Goal: Find specific fact: Find specific fact

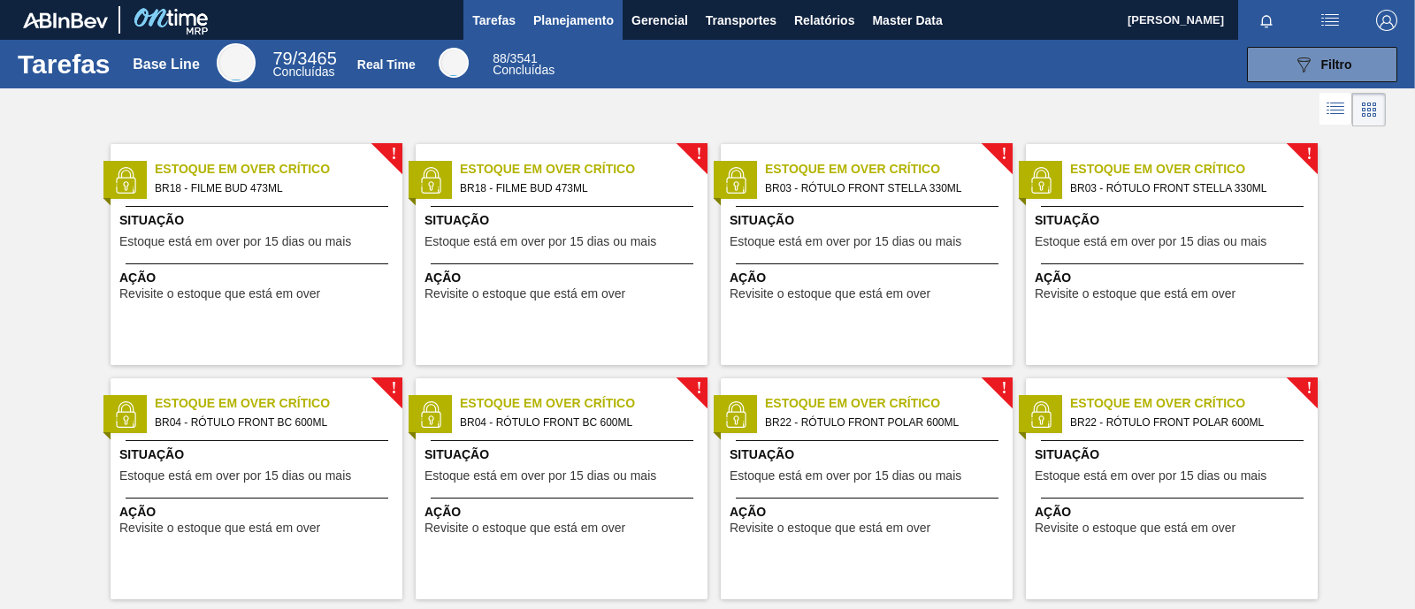
click at [588, 16] on span "Planejamento" at bounding box center [573, 20] width 80 height 21
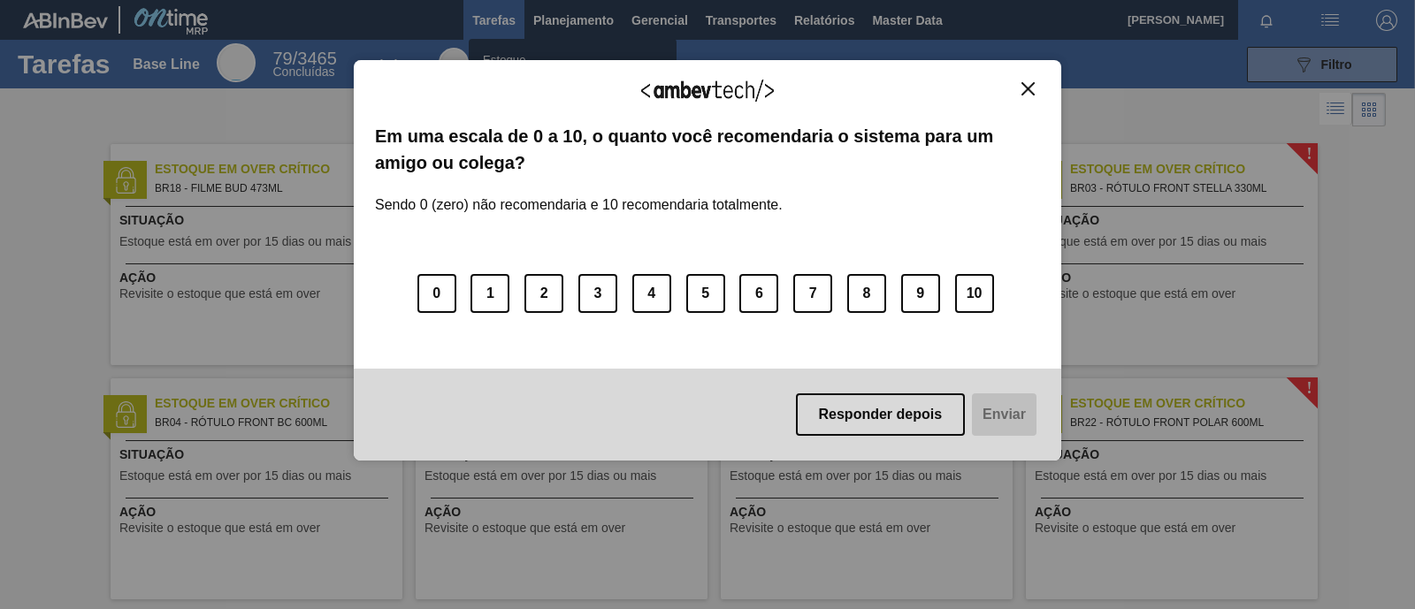
click at [531, 51] on div "Agradecemos seu feedback! Em uma escala de 0 a 10, o quanto você recomendaria o…" at bounding box center [707, 261] width 707 height 560
click at [1033, 87] on img "Close" at bounding box center [1027, 88] width 13 height 13
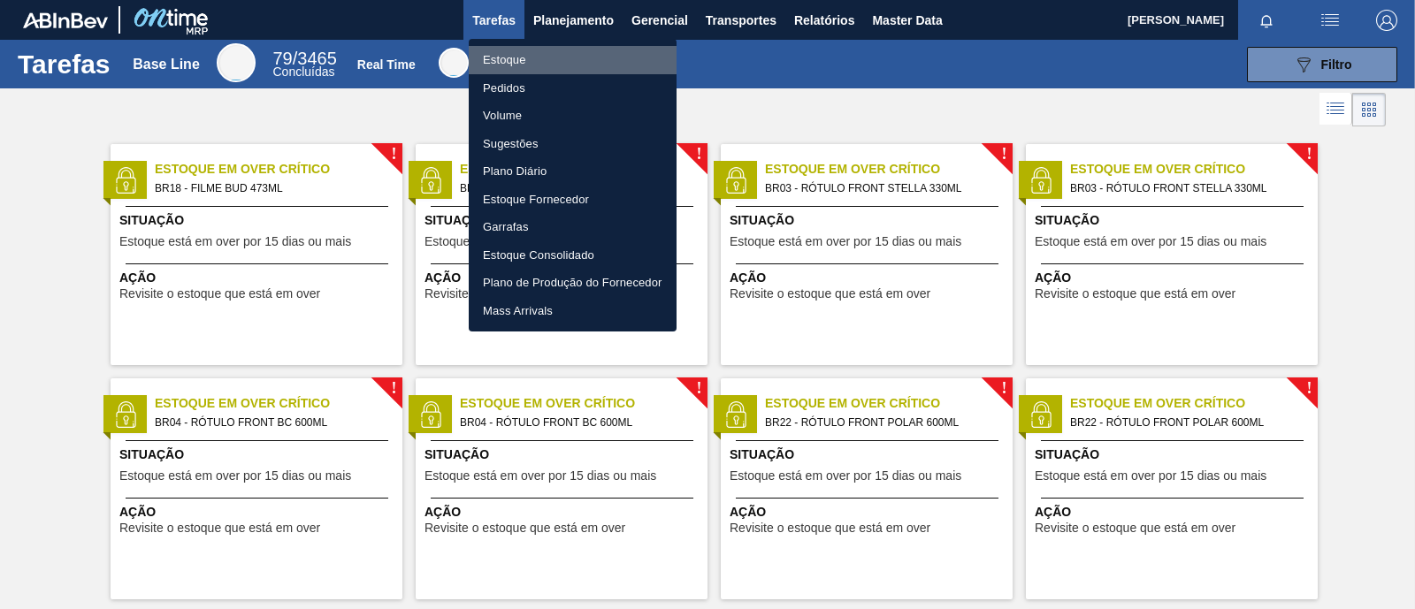
click at [510, 57] on li "Estoque" at bounding box center [573, 60] width 208 height 28
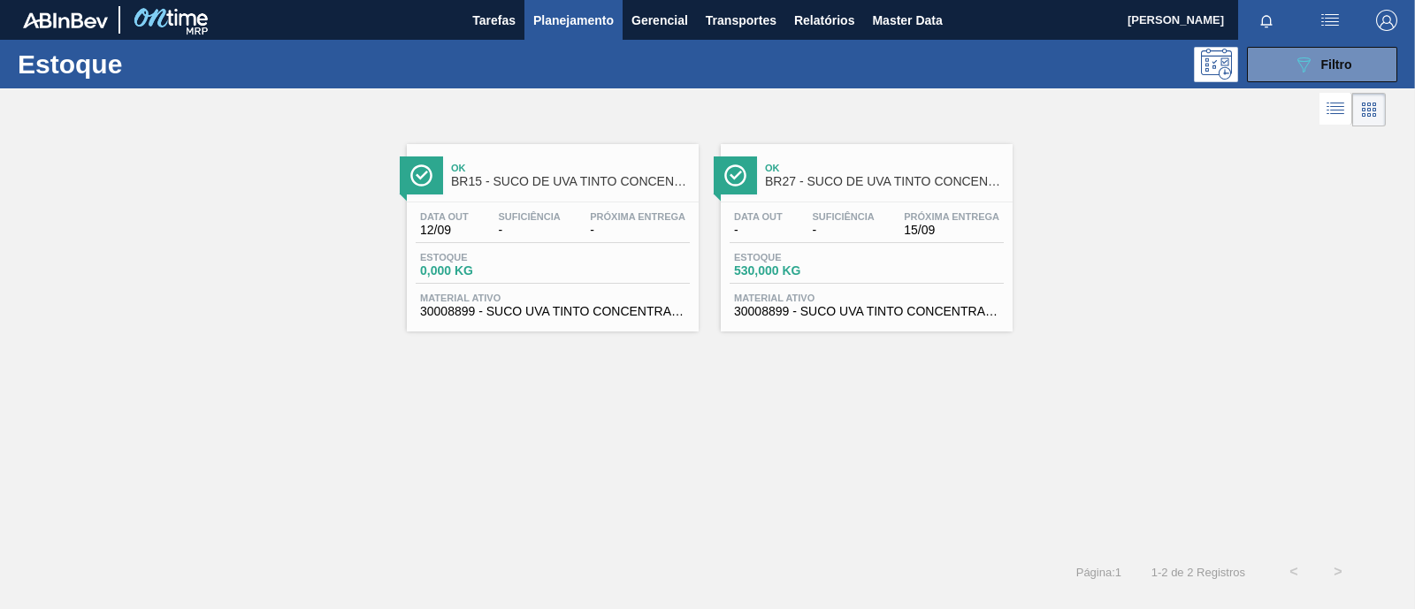
click at [791, 301] on span "Material ativo" at bounding box center [866, 298] width 265 height 11
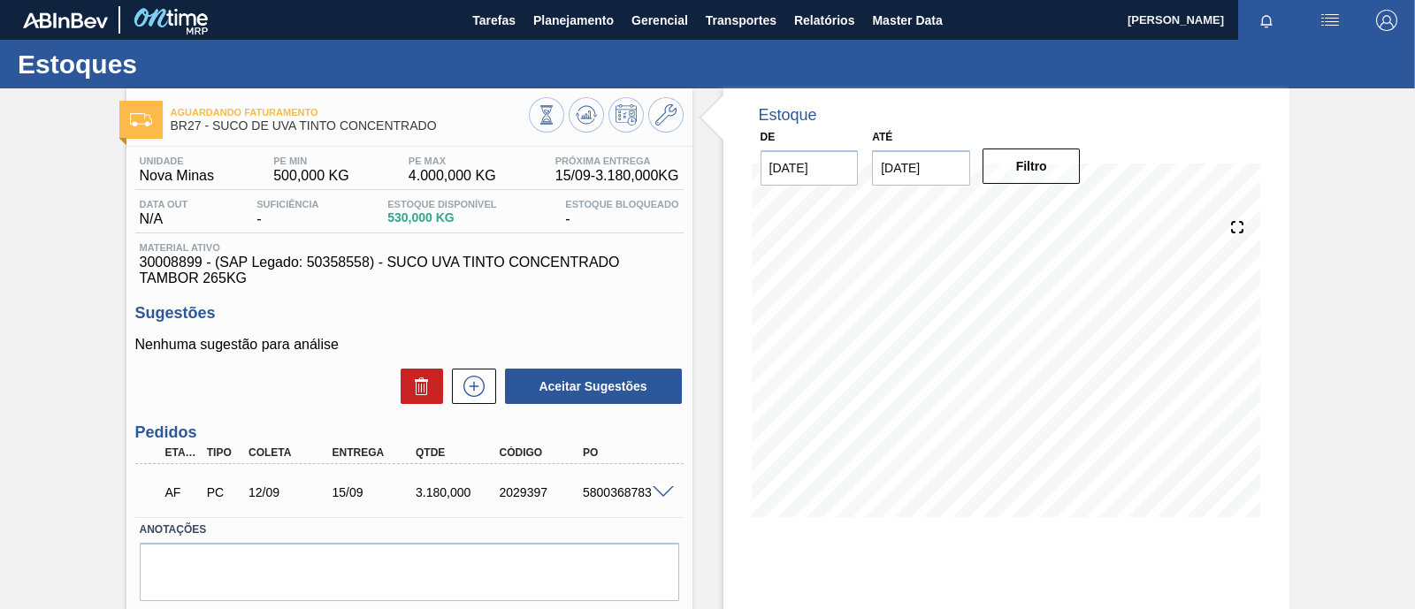
click at [614, 493] on div "5800368783" at bounding box center [624, 492] width 92 height 14
copy div "5800368783"
